Goal: Entertainment & Leisure: Consume media (video, audio)

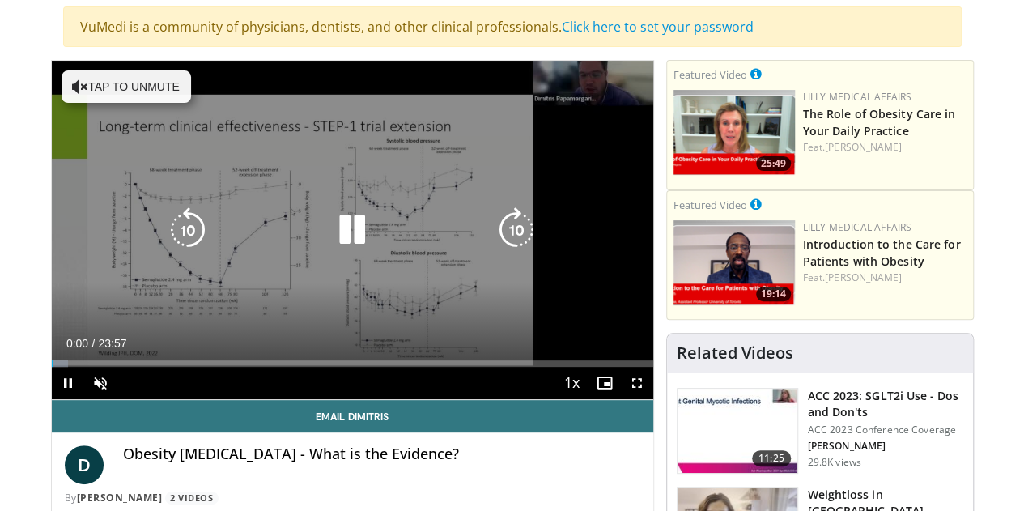
scroll to position [119, 0]
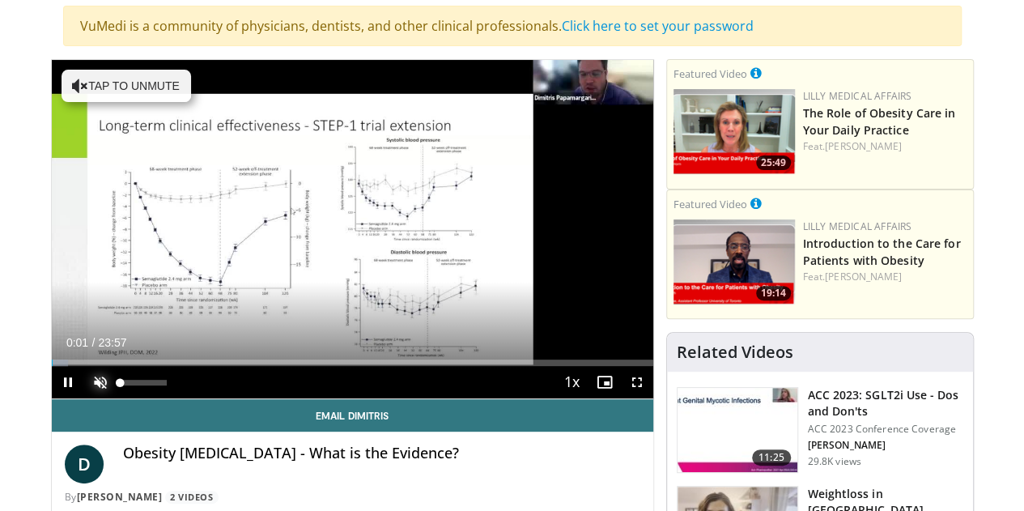
click at [84, 398] on span "Video Player" at bounding box center [100, 382] width 32 height 32
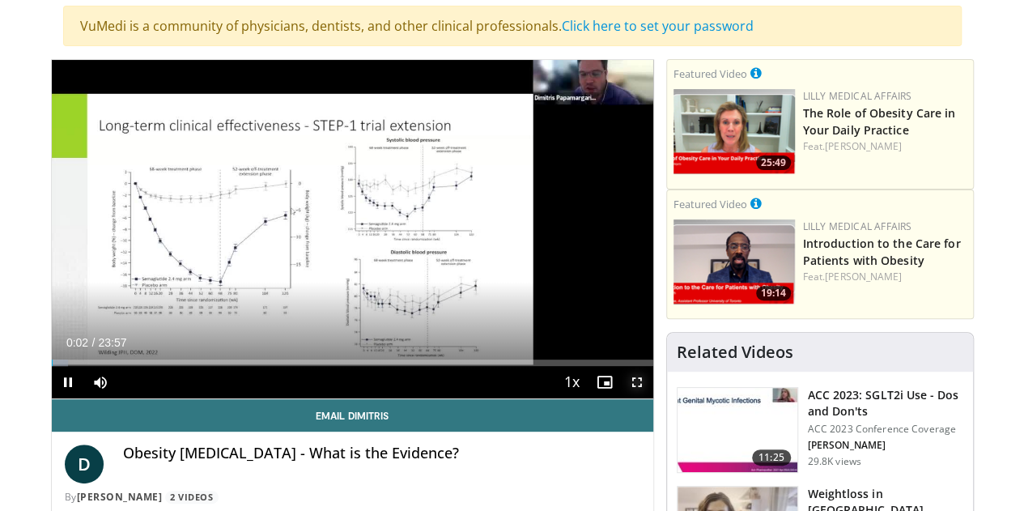
click at [652, 398] on span "Video Player" at bounding box center [637, 382] width 32 height 32
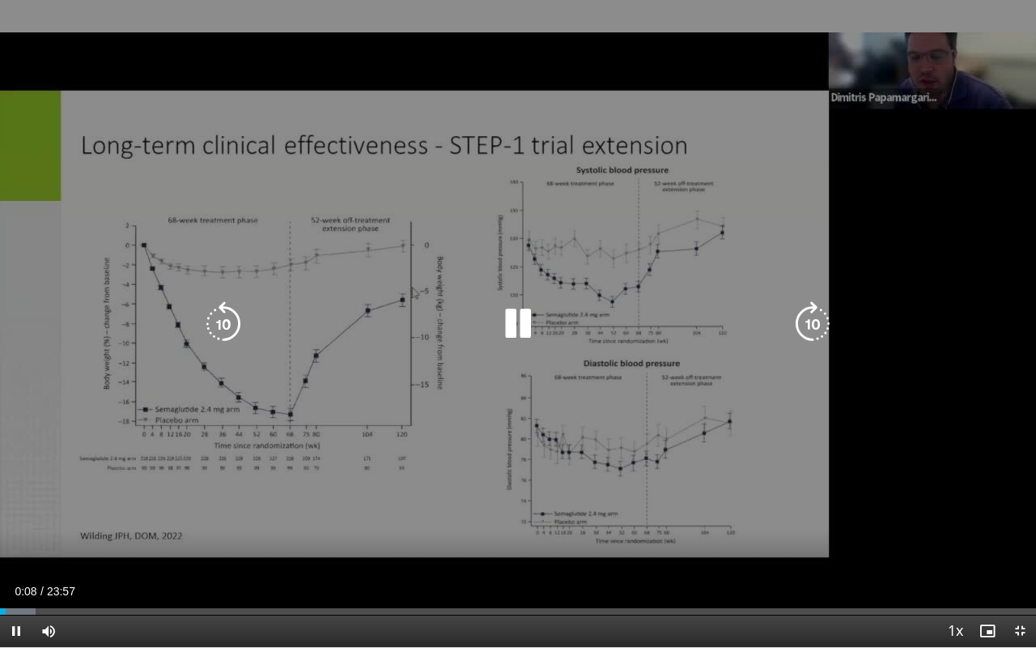
drag, startPoint x: 117, startPoint y: 625, endPoint x: 195, endPoint y: 628, distance: 78.6
click at [195, 510] on div "Current Time 0:08 / Duration 23:57 Pause Skip Backward Skip Forward Mute 100% L…" at bounding box center [518, 631] width 1036 height 32
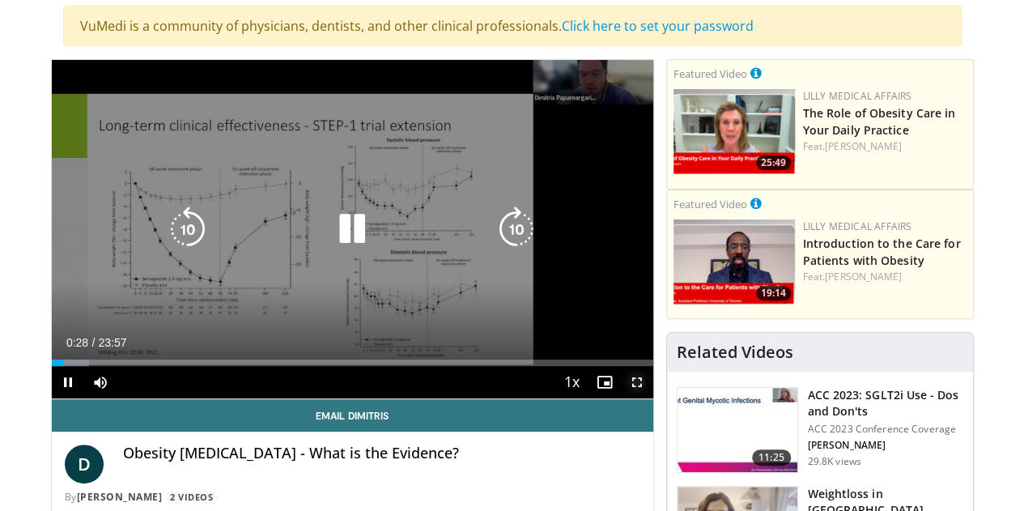
drag, startPoint x: 650, startPoint y: 414, endPoint x: 650, endPoint y: 512, distance: 98.0
click at [650, 398] on span "Video Player" at bounding box center [637, 382] width 32 height 32
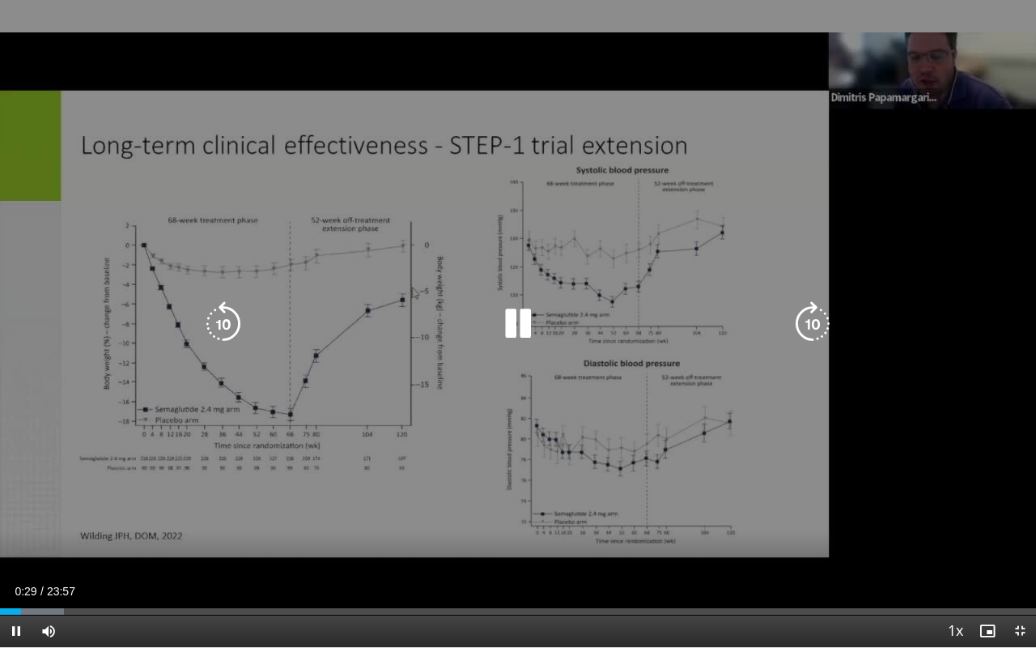
click at [856, 453] on div "10 seconds Tap to unmute" at bounding box center [518, 323] width 1036 height 647
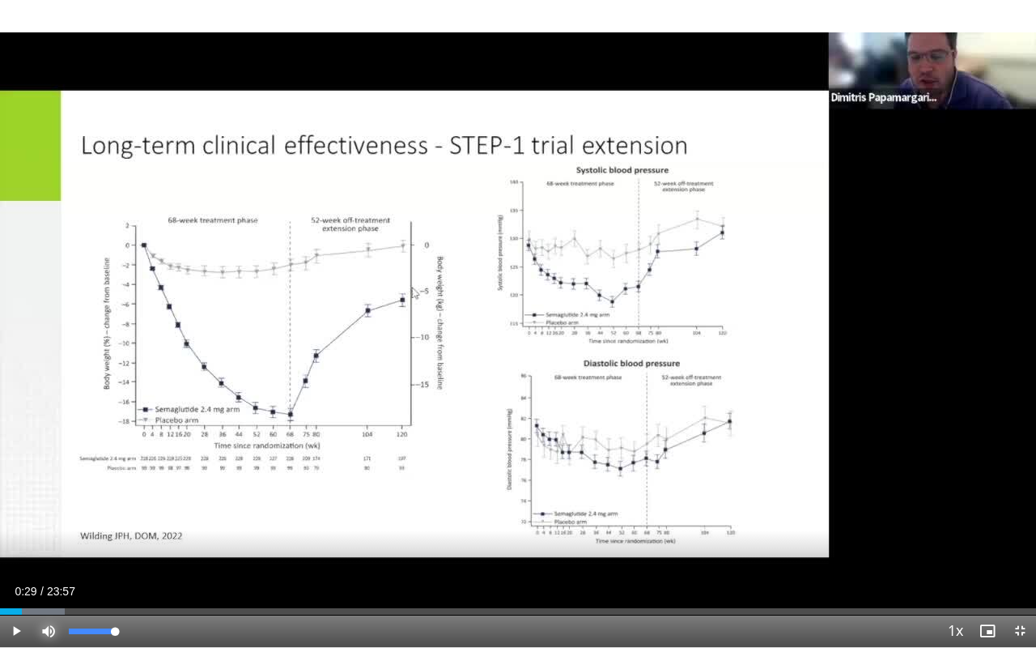
click at [46, 510] on span "Video Player" at bounding box center [48, 631] width 32 height 32
click at [47, 510] on span "Video Player" at bounding box center [48, 631] width 32 height 32
drag, startPoint x: 117, startPoint y: 629, endPoint x: 184, endPoint y: 629, distance: 67.2
click at [184, 510] on div "Current Time 0:29 / Duration 23:57 Play Skip Backward Skip Forward Mute 100% Lo…" at bounding box center [518, 631] width 1036 height 32
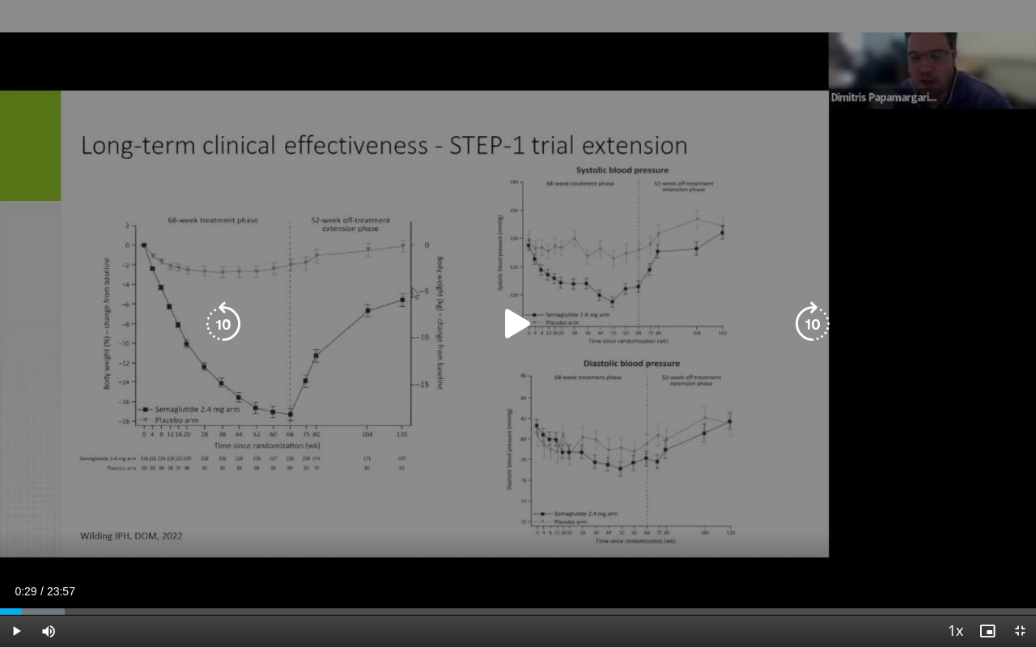
click at [508, 323] on icon "Video Player" at bounding box center [518, 323] width 45 height 45
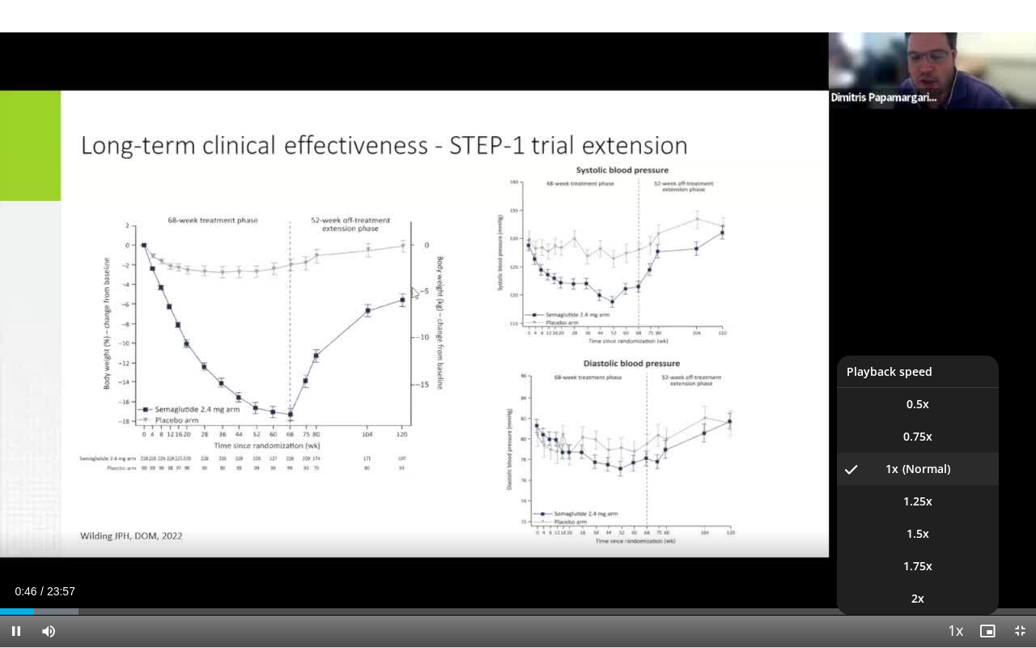
click at [952, 510] on span "Video Player" at bounding box center [955, 631] width 23 height 32
click at [900, 505] on li "1.25x" at bounding box center [918, 501] width 162 height 32
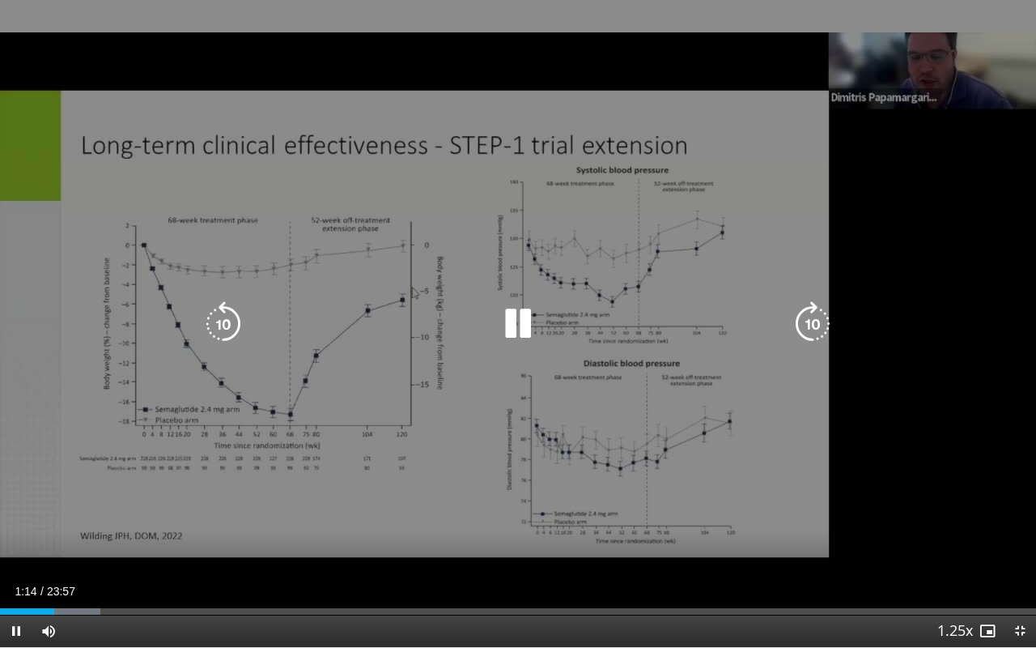
click at [522, 318] on icon "Video Player" at bounding box center [518, 323] width 45 height 45
click at [499, 330] on icon "Video Player" at bounding box center [518, 323] width 45 height 45
click at [534, 324] on icon "Video Player" at bounding box center [518, 323] width 45 height 45
click at [517, 325] on icon "Video Player" at bounding box center [518, 323] width 45 height 45
click at [811, 328] on icon "Video Player" at bounding box center [812, 323] width 45 height 45
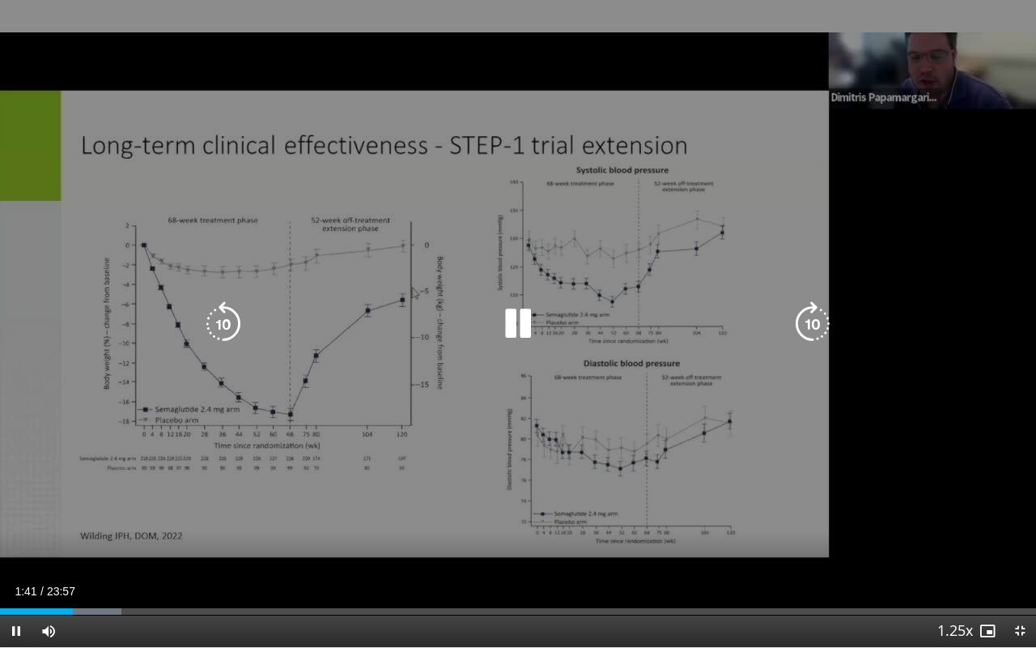
click at [528, 332] on icon "Video Player" at bounding box center [518, 323] width 45 height 45
click at [510, 325] on icon "Video Player" at bounding box center [518, 323] width 45 height 45
click at [819, 324] on icon "Video Player" at bounding box center [812, 323] width 45 height 45
click at [523, 320] on icon "Video Player" at bounding box center [518, 323] width 45 height 45
click at [519, 322] on icon "Video Player" at bounding box center [518, 323] width 45 height 45
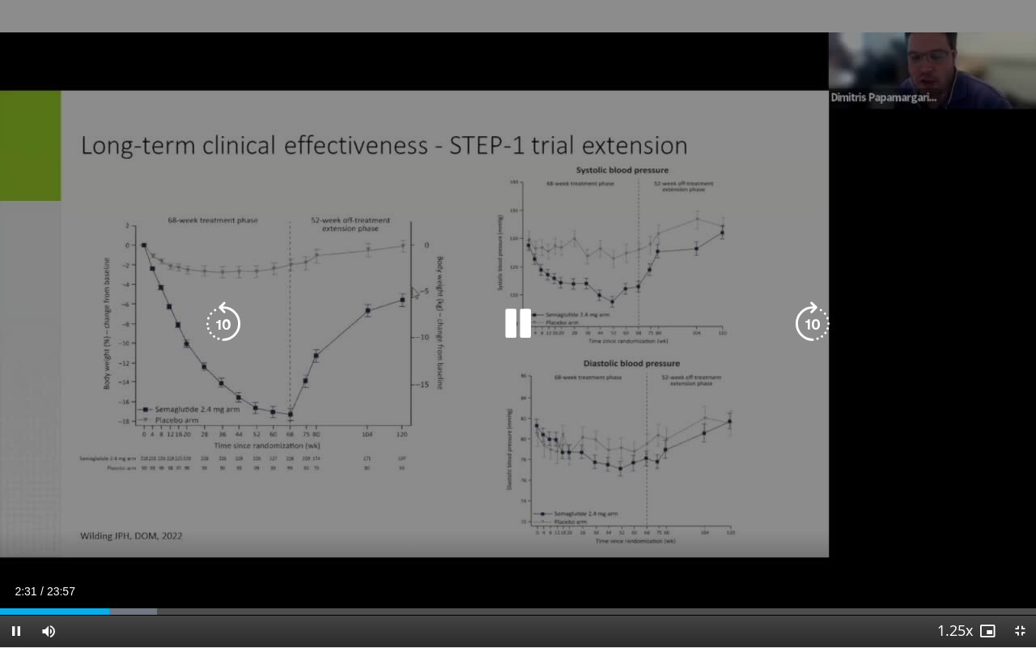
click at [818, 324] on icon "Video Player" at bounding box center [812, 323] width 45 height 45
click at [807, 332] on icon "Video Player" at bounding box center [812, 323] width 45 height 45
click at [824, 324] on icon "Video Player" at bounding box center [812, 323] width 45 height 45
click at [808, 322] on icon "Video Player" at bounding box center [812, 323] width 45 height 45
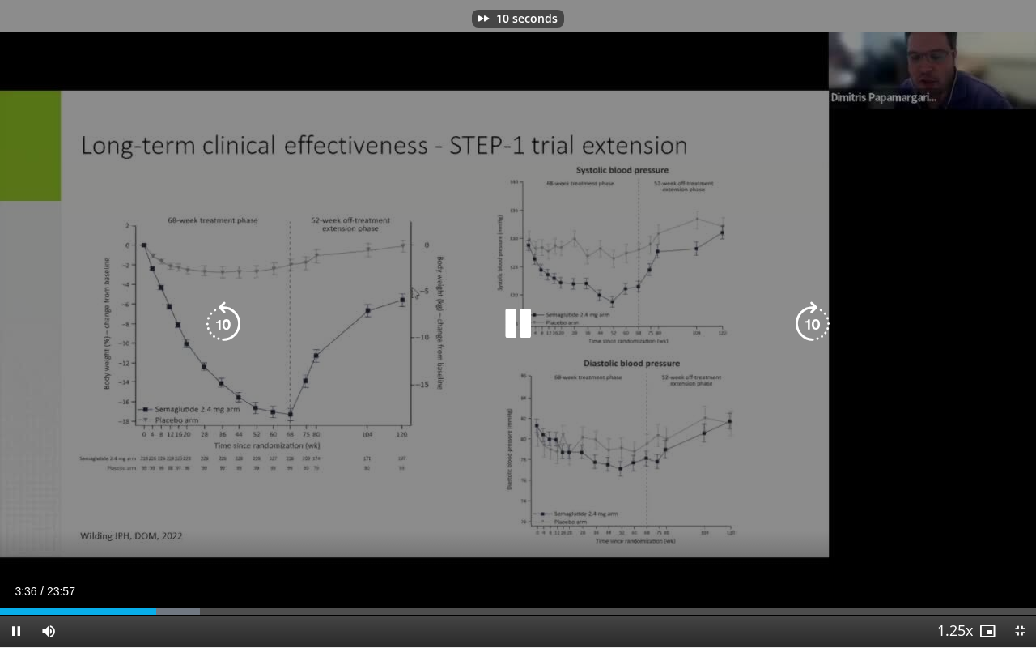
click at [808, 322] on icon "Video Player" at bounding box center [812, 323] width 45 height 45
click at [517, 334] on icon "Video Player" at bounding box center [518, 323] width 45 height 45
click at [823, 319] on icon "Video Player" at bounding box center [812, 323] width 45 height 45
click at [811, 324] on icon "Video Player" at bounding box center [812, 323] width 45 height 45
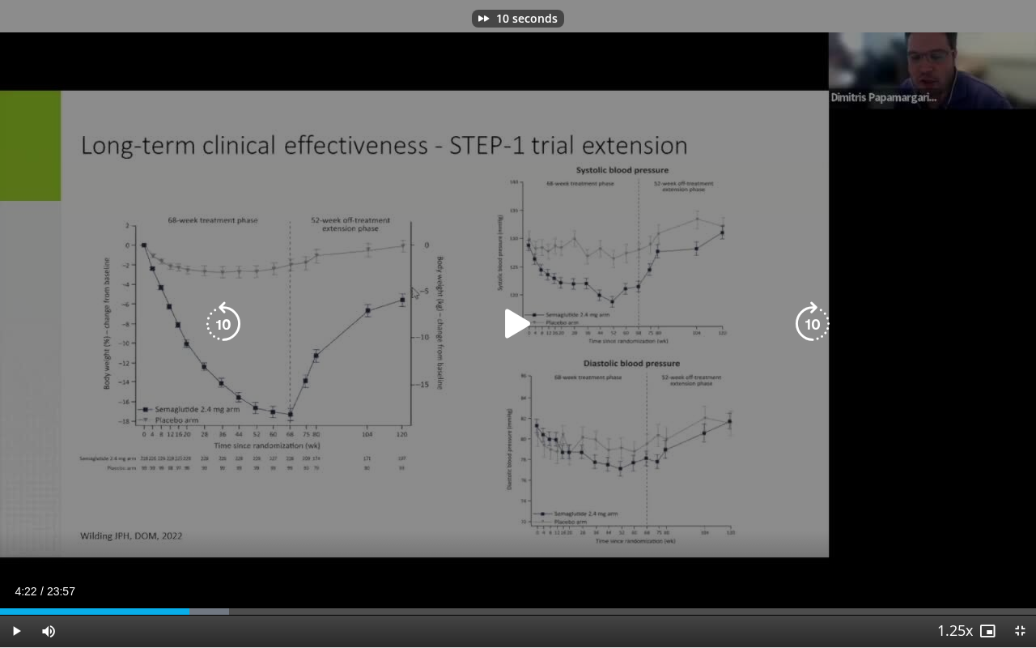
click at [811, 324] on icon "Video Player" at bounding box center [812, 323] width 45 height 45
click at [810, 311] on icon "Video Player" at bounding box center [812, 323] width 45 height 45
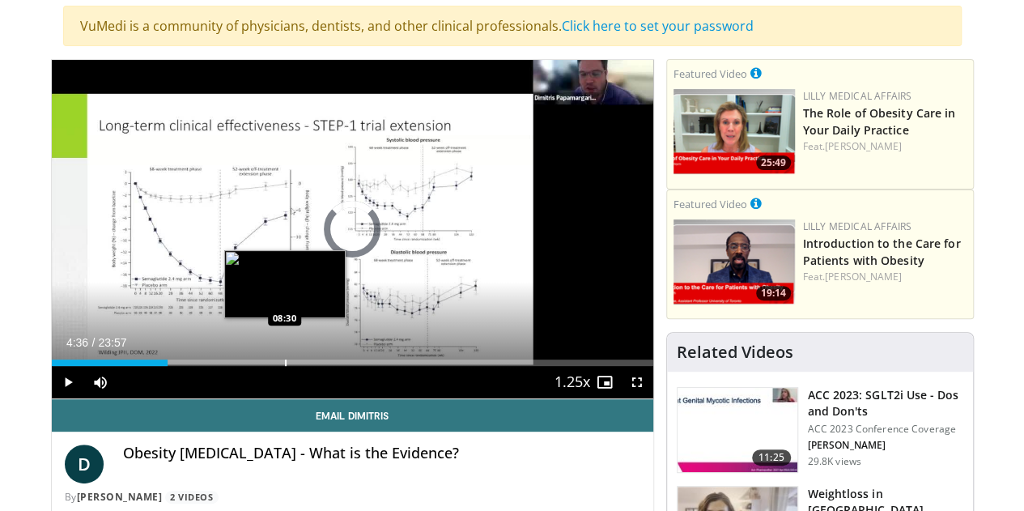
drag, startPoint x: 135, startPoint y: 388, endPoint x: 254, endPoint y: 392, distance: 119.1
click at [254, 366] on div "Loaded : 0.00% 08:29 08:30" at bounding box center [353, 358] width 602 height 15
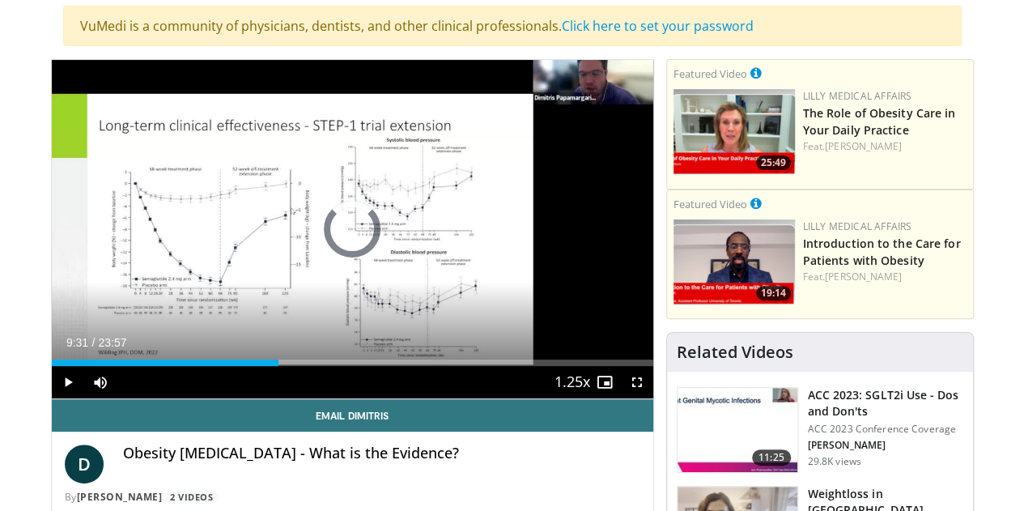
drag, startPoint x: 254, startPoint y: 392, endPoint x: 440, endPoint y: 401, distance: 186.4
click at [440, 398] on div "Current Time 9:31 / Duration 23:57 Play Skip Backward Skip Forward Mute 100% Lo…" at bounding box center [353, 382] width 602 height 32
drag, startPoint x: 440, startPoint y: 401, endPoint x: 515, endPoint y: 399, distance: 74.5
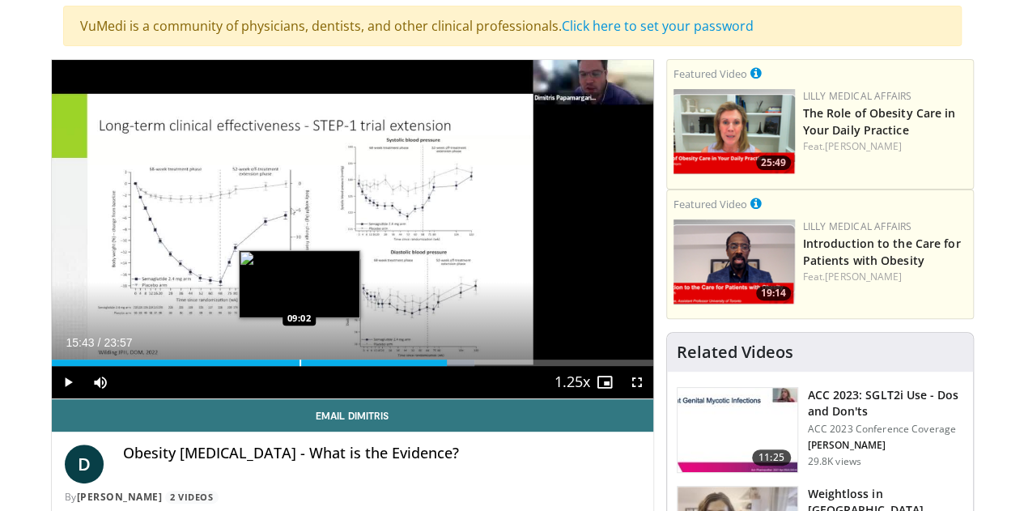
drag, startPoint x: 515, startPoint y: 399, endPoint x: 500, endPoint y: 386, distance: 19.5
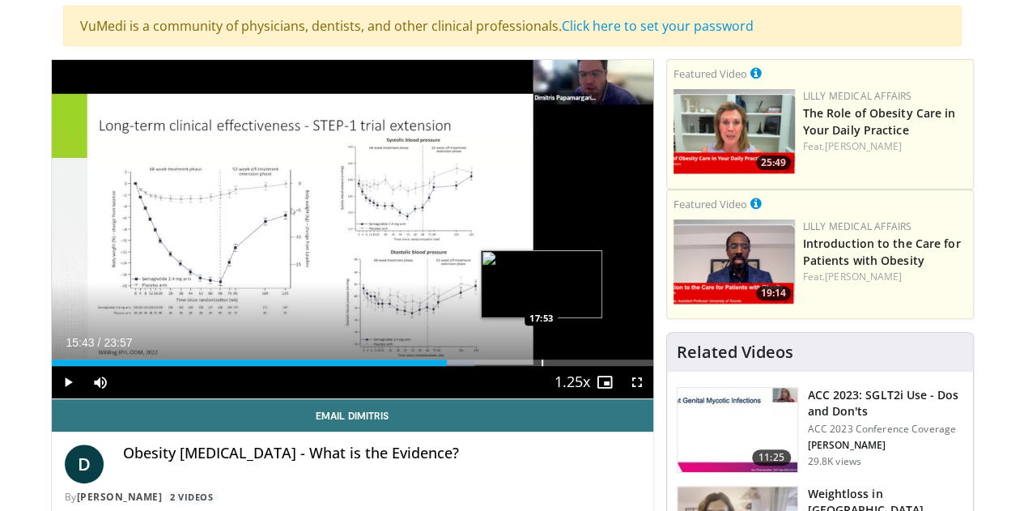
scroll to position [0, 0]
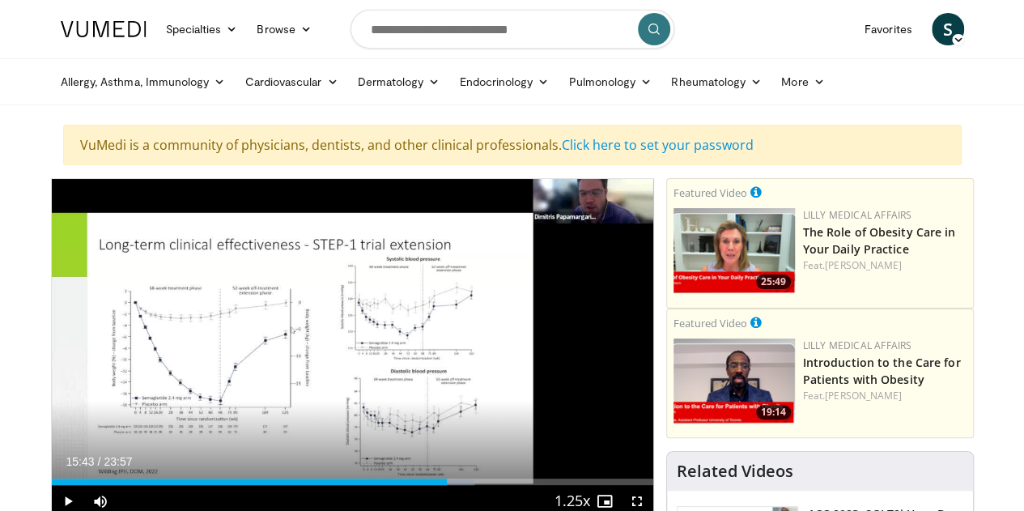
drag, startPoint x: 500, startPoint y: 386, endPoint x: 793, endPoint y: 12, distance: 475.2
click at [793, 12] on nav "Specialties Adult & Family Medicine Allergy, [MEDICAL_DATA], Immunology Anesthe…" at bounding box center [512, 29] width 923 height 58
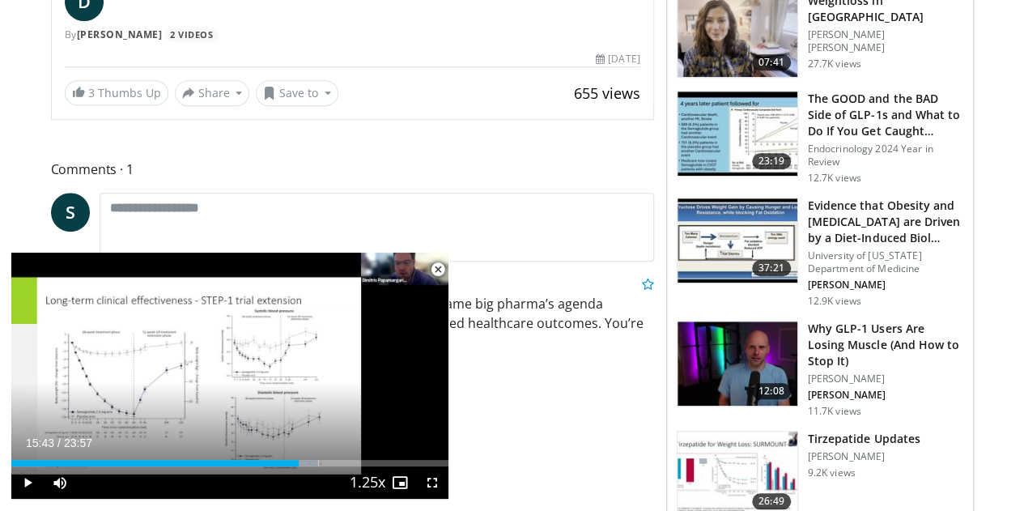
scroll to position [613, 0]
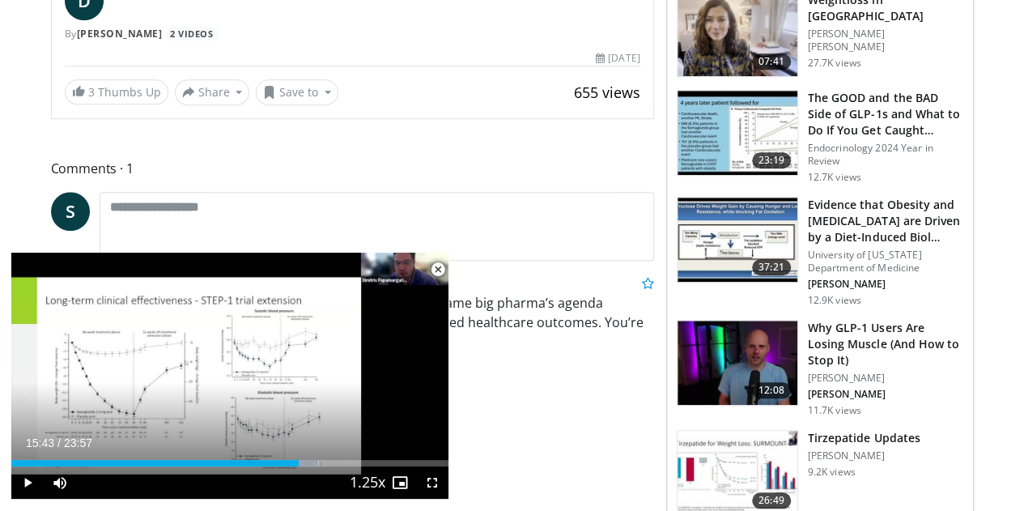
click at [437, 269] on span "Video Player" at bounding box center [438, 269] width 32 height 32
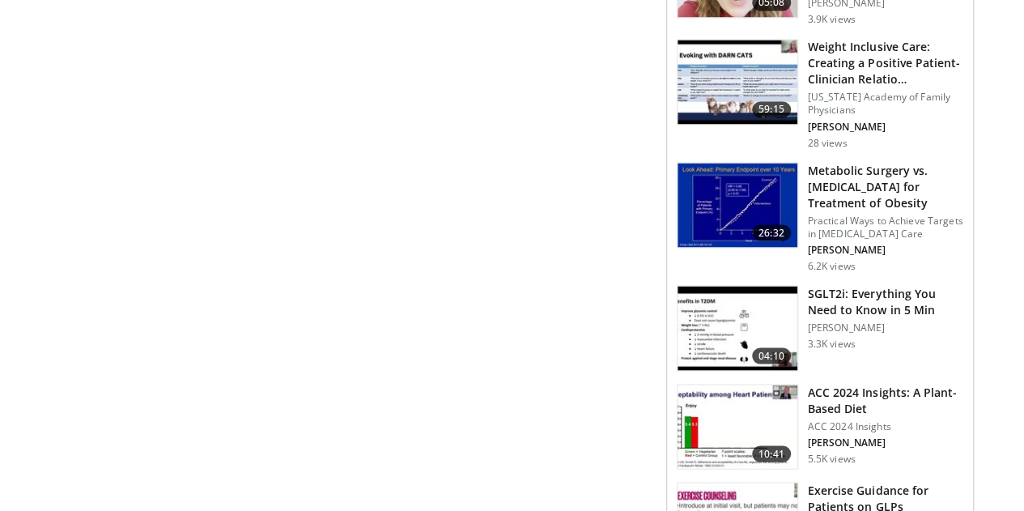
scroll to position [1408, 0]
